Goal: Task Accomplishment & Management: Use online tool/utility

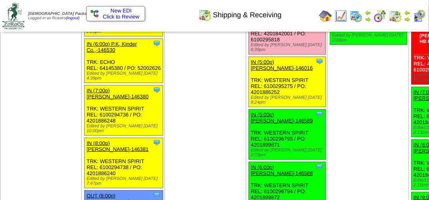
scroll to position [1283, 0]
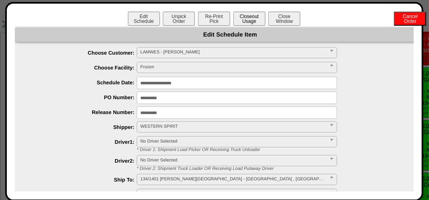
click at [250, 22] on button "Closeout Usage" at bounding box center [249, 19] width 32 height 14
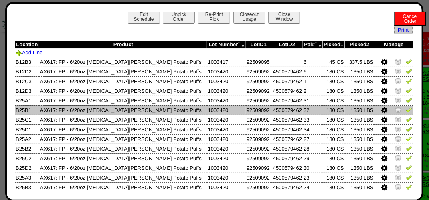
scroll to position [0, 0]
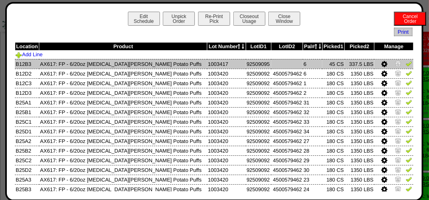
drag, startPoint x: 401, startPoint y: 60, endPoint x: 403, endPoint y: 65, distance: 5.6
click at [406, 60] on img at bounding box center [409, 63] width 6 height 6
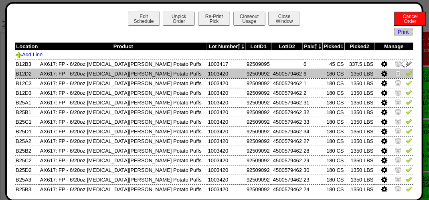
click at [406, 73] on img at bounding box center [409, 73] width 6 height 6
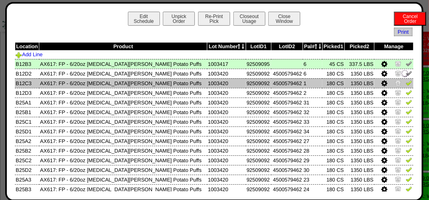
click at [406, 83] on img at bounding box center [409, 82] width 6 height 6
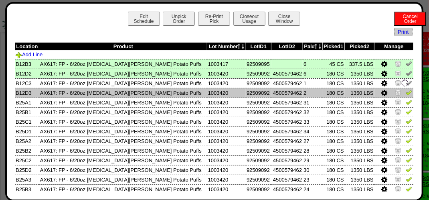
click at [406, 93] on img at bounding box center [409, 92] width 6 height 6
click at [401, 97] on img at bounding box center [405, 92] width 9 height 9
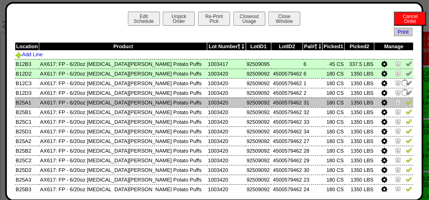
click at [404, 107] on td at bounding box center [393, 102] width 39 height 10
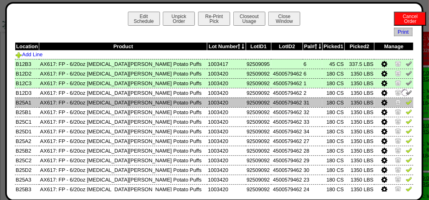
click at [406, 103] on img at bounding box center [409, 102] width 6 height 6
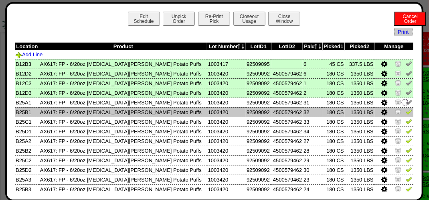
click at [406, 113] on img at bounding box center [409, 111] width 6 height 6
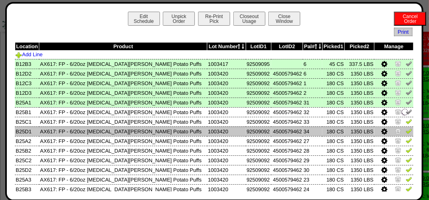
click at [406, 131] on img at bounding box center [409, 131] width 6 height 6
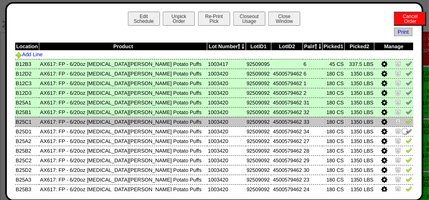
click at [406, 123] on img at bounding box center [409, 121] width 6 height 6
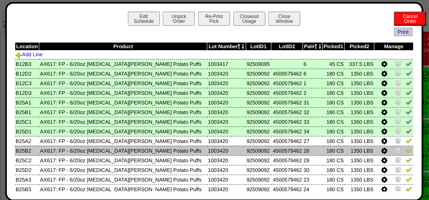
click at [406, 152] on img at bounding box center [409, 150] width 6 height 6
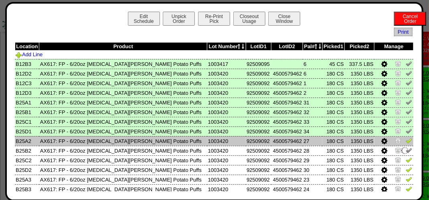
click at [406, 143] on img at bounding box center [409, 140] width 6 height 6
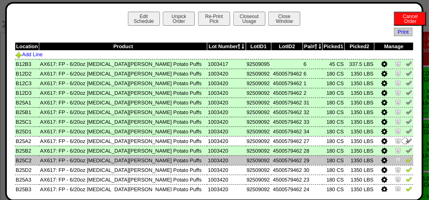
click at [406, 163] on img at bounding box center [409, 159] width 6 height 6
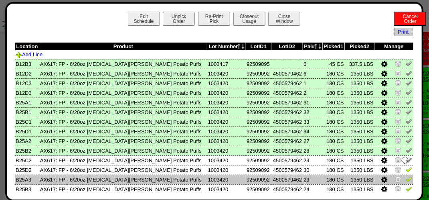
click at [396, 176] on tbody "Location Product Lot Number LotID1 LotID2 Pal# Picked1 Picked2 Manage Add Line …" at bounding box center [214, 171] width 399 height 257
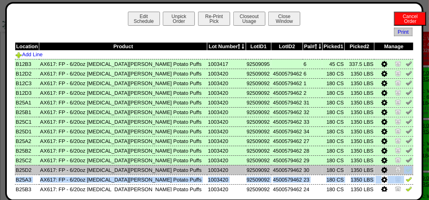
click at [406, 171] on img at bounding box center [409, 169] width 6 height 6
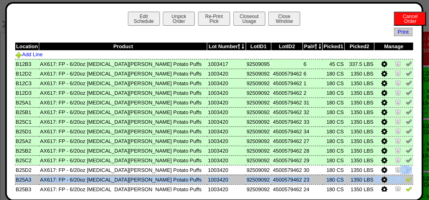
click at [406, 179] on img at bounding box center [409, 179] width 6 height 6
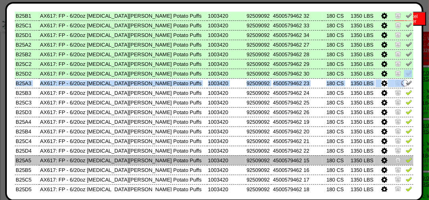
scroll to position [120, 0]
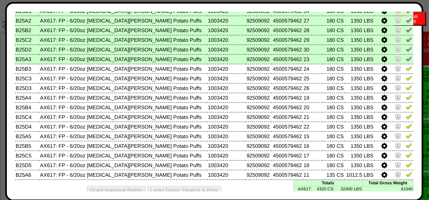
click at [268, 187] on div "Grant Approval Rights Looks Good: Finalize & Print" at bounding box center [214, 190] width 399 height 20
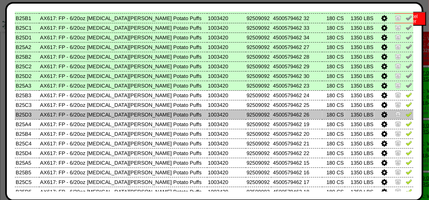
scroll to position [80, 0]
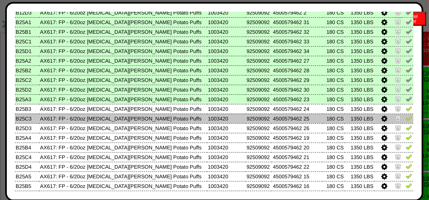
click at [406, 118] on img at bounding box center [409, 118] width 6 height 6
drag, startPoint x: 398, startPoint y: 109, endPoint x: 400, endPoint y: 116, distance: 6.7
click at [406, 109] on img at bounding box center [409, 108] width 6 height 6
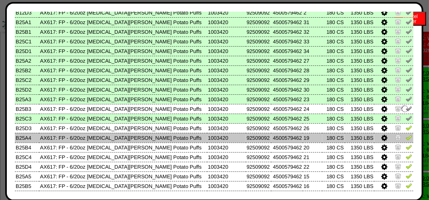
click at [400, 133] on td at bounding box center [393, 138] width 39 height 10
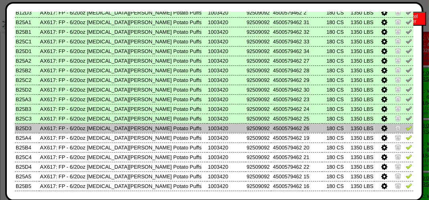
click at [406, 128] on img at bounding box center [409, 127] width 6 height 6
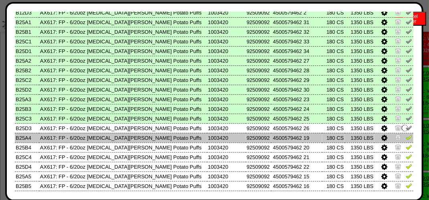
click at [406, 139] on img at bounding box center [409, 137] width 6 height 6
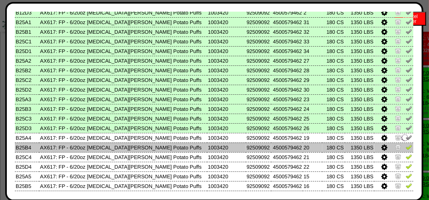
click at [406, 148] on img at bounding box center [409, 147] width 6 height 6
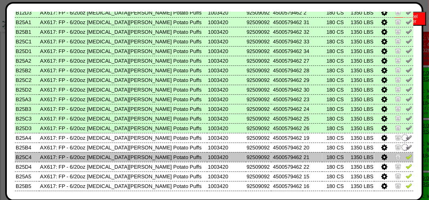
click at [406, 158] on img at bounding box center [409, 156] width 6 height 6
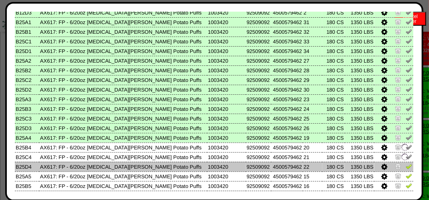
click at [406, 167] on img at bounding box center [409, 166] width 6 height 6
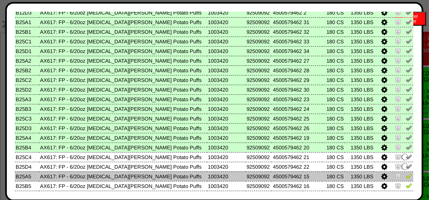
click at [406, 177] on img at bounding box center [409, 175] width 6 height 6
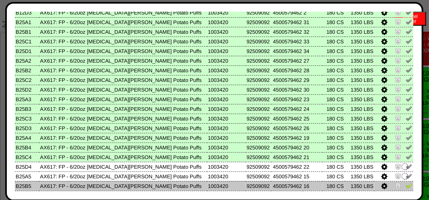
click at [406, 184] on img at bounding box center [409, 185] width 6 height 6
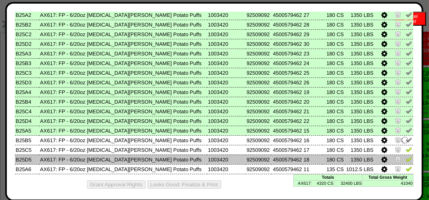
scroll to position [130, 0]
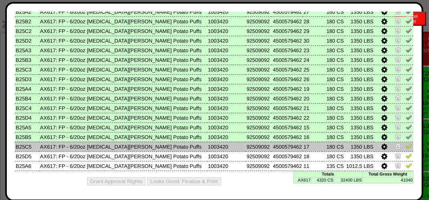
click at [406, 144] on img at bounding box center [409, 146] width 6 height 6
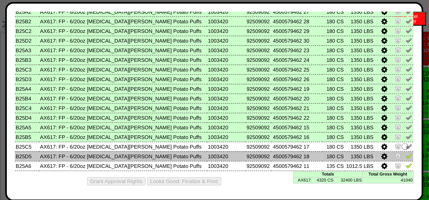
drag, startPoint x: 398, startPoint y: 151, endPoint x: 399, endPoint y: 155, distance: 4.1
click at [406, 152] on img at bounding box center [409, 155] width 6 height 6
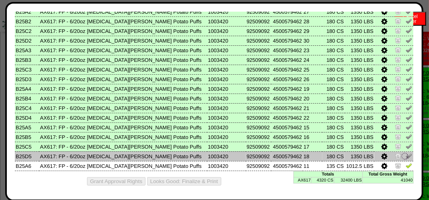
click at [401, 156] on img at bounding box center [405, 156] width 9 height 9
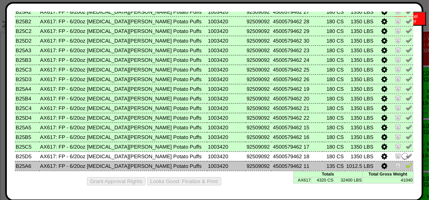
drag, startPoint x: 399, startPoint y: 160, endPoint x: 401, endPoint y: 166, distance: 6.6
click at [399, 161] on td at bounding box center [393, 166] width 39 height 10
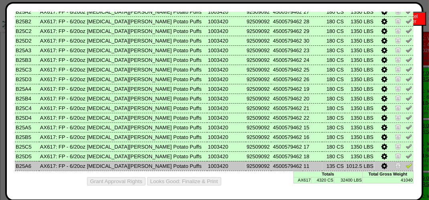
click at [406, 167] on img at bounding box center [409, 165] width 6 height 6
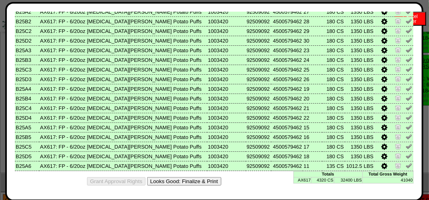
scroll to position [1403, 0]
click at [199, 179] on button "Looks Good: Finalize & Print" at bounding box center [184, 181] width 74 height 8
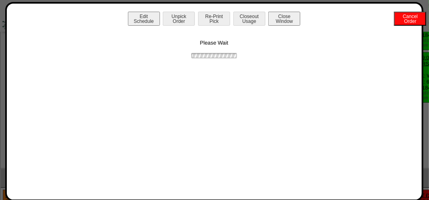
scroll to position [0, 0]
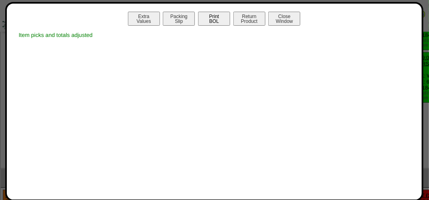
click at [218, 17] on button "Print BOL" at bounding box center [214, 19] width 32 height 14
